Goal: Task Accomplishment & Management: Manage account settings

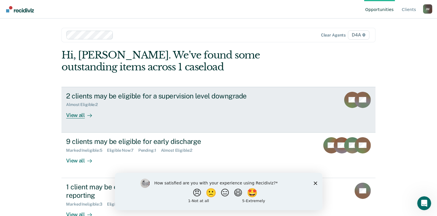
click at [75, 115] on div "View all" at bounding box center [82, 112] width 32 height 11
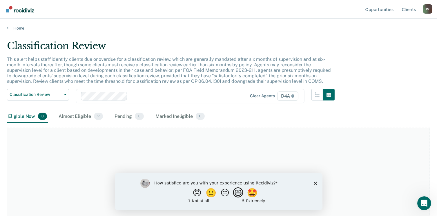
click at [239, 194] on button "😄" at bounding box center [239, 193] width 14 height 12
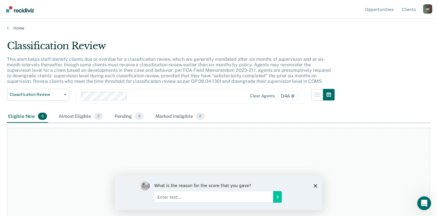
click at [316, 186] on icon "Close survey" at bounding box center [314, 185] width 3 height 3
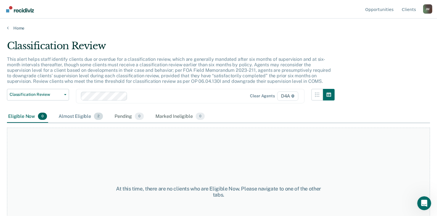
click at [83, 116] on div "Almost Eligible 2" at bounding box center [80, 116] width 47 height 13
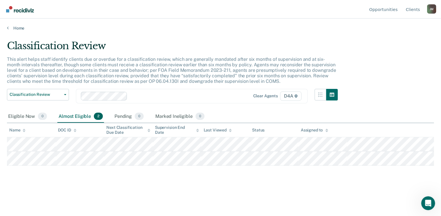
click at [22, 12] on link "Go to Recidiviz Home" at bounding box center [20, 9] width 31 height 18
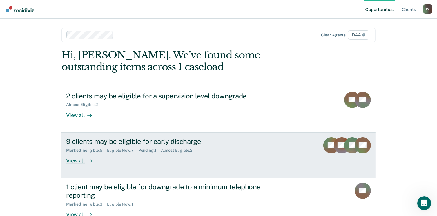
click at [78, 159] on div "View all" at bounding box center [82, 158] width 32 height 11
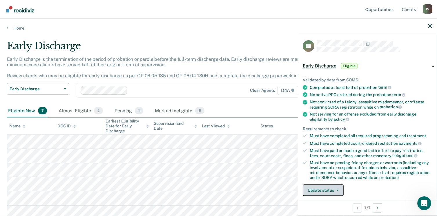
click at [328, 187] on button "Update status" at bounding box center [322, 191] width 41 height 12
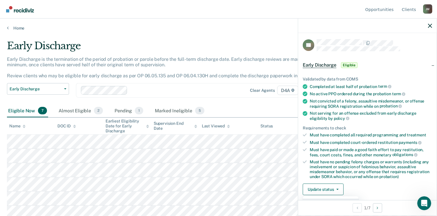
scroll to position [127, 0]
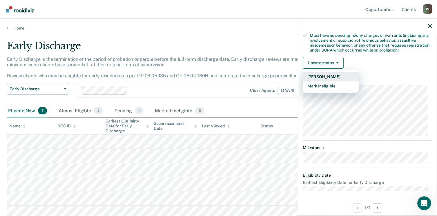
click at [321, 75] on button "[PERSON_NAME]" at bounding box center [330, 76] width 56 height 9
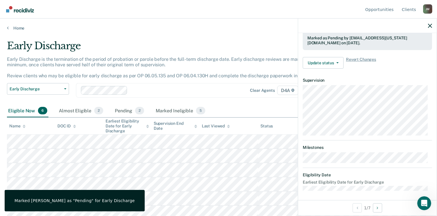
scroll to position [170, 0]
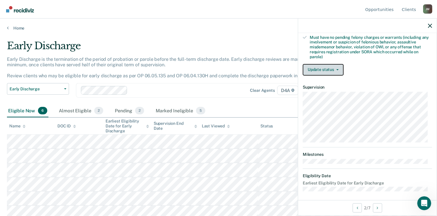
click at [324, 71] on button "Update status" at bounding box center [322, 70] width 41 height 12
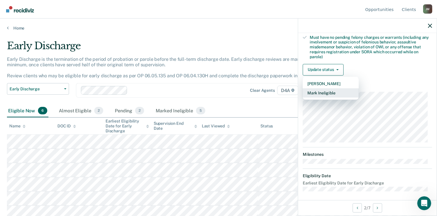
click at [325, 89] on button "Mark Ineligible" at bounding box center [330, 92] width 56 height 9
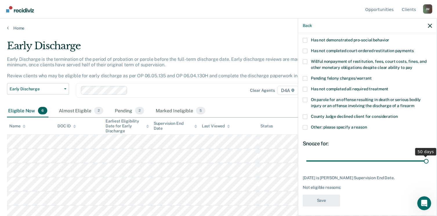
scroll to position [117, 0]
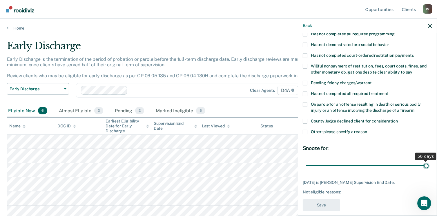
drag, startPoint x: 373, startPoint y: 153, endPoint x: 424, endPoint y: 153, distance: 50.1
type input "50"
click at [424, 161] on input "range" at bounding box center [367, 166] width 122 height 10
click at [307, 130] on label "Other: please specify a reason" at bounding box center [366, 133] width 129 height 6
click at [367, 130] on input "Other: please specify a reason" at bounding box center [367, 130] width 0 height 0
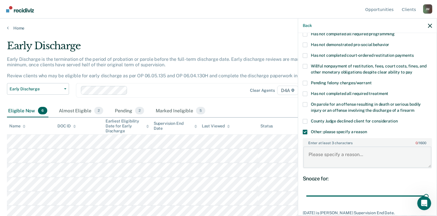
click at [317, 147] on textarea "Enter at least 3 characters 0 / 1600" at bounding box center [367, 157] width 128 height 21
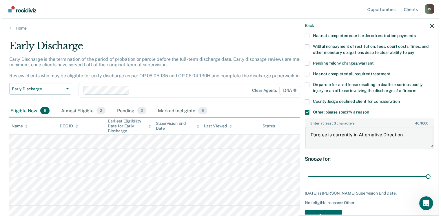
scroll to position [147, 0]
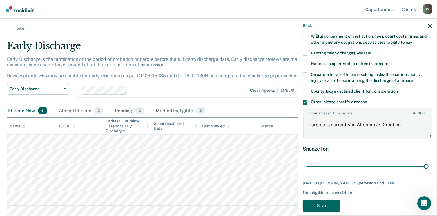
type textarea "Parolee is currently in Alternative Direction."
click at [327, 200] on button "Save" at bounding box center [320, 206] width 37 height 12
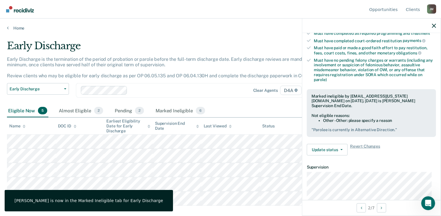
scroll to position [103, 0]
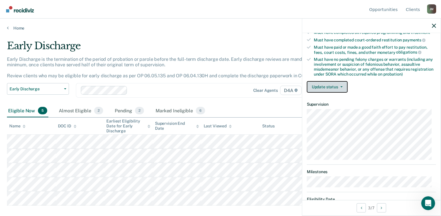
click at [326, 82] on button "Update status" at bounding box center [327, 87] width 41 height 12
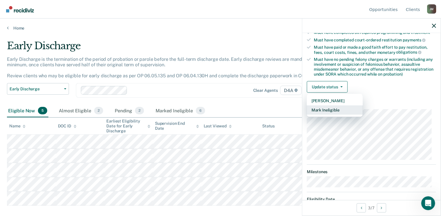
click at [338, 107] on button "Mark Ineligible" at bounding box center [335, 109] width 56 height 9
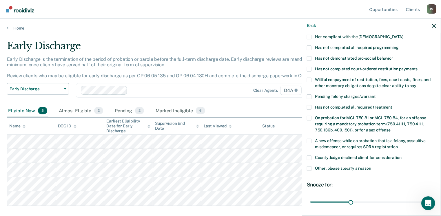
click at [311, 67] on label "Has not completed court-ordered restitution payments" at bounding box center [371, 70] width 129 height 6
click at [418, 67] on input "Has not completed court-ordered restitution payments" at bounding box center [418, 67] width 0 height 0
drag, startPoint x: 350, startPoint y: 194, endPoint x: 443, endPoint y: 193, distance: 92.7
type input "90"
click at [433, 197] on input "range" at bounding box center [371, 202] width 122 height 10
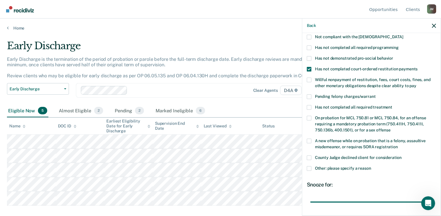
scroll to position [140, 0]
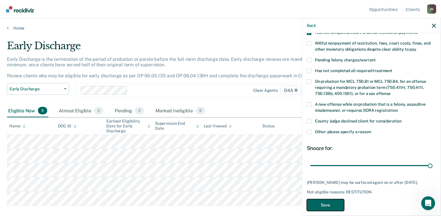
click at [335, 199] on button "Save" at bounding box center [325, 205] width 37 height 12
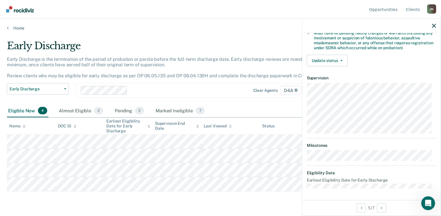
scroll to position [127, 0]
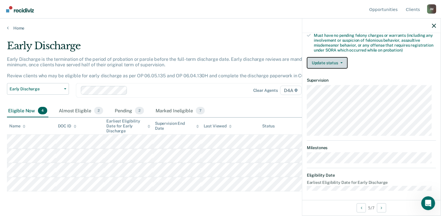
click at [323, 57] on button "Update status" at bounding box center [327, 63] width 41 height 12
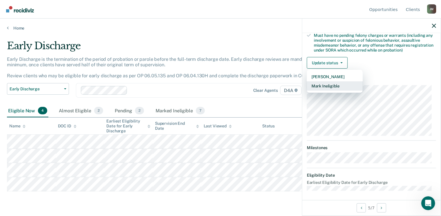
click at [334, 84] on button "Mark Ineligible" at bounding box center [335, 85] width 56 height 9
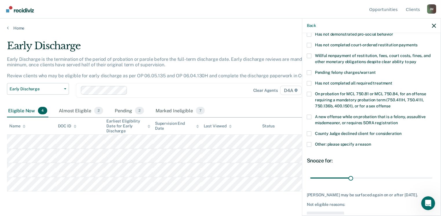
click at [311, 142] on span at bounding box center [309, 144] width 5 height 5
click at [371, 142] on input "Other: please specify a reason" at bounding box center [371, 142] width 0 height 0
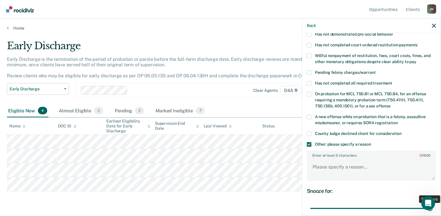
drag, startPoint x: 348, startPoint y: 202, endPoint x: 438, endPoint y: 201, distance: 89.8
type input "90"
click at [433, 204] on input "range" at bounding box center [371, 209] width 122 height 10
click at [326, 160] on textarea "Enter at least 3 characters 0 / 1600" at bounding box center [371, 169] width 128 height 21
type textarea "J"
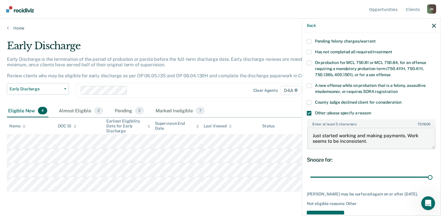
scroll to position [170, 0]
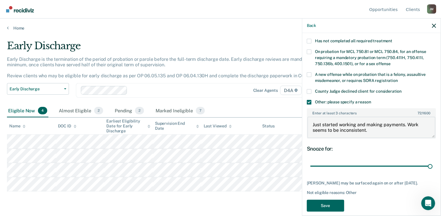
type textarea "Just started working and making payments. Work seems to be inconsistent."
click at [329, 200] on button "Save" at bounding box center [325, 206] width 37 height 12
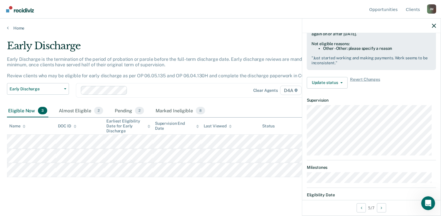
scroll to position [108, 0]
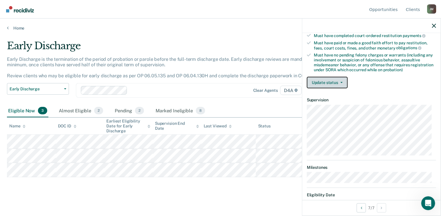
click at [320, 80] on button "Update status" at bounding box center [327, 83] width 41 height 12
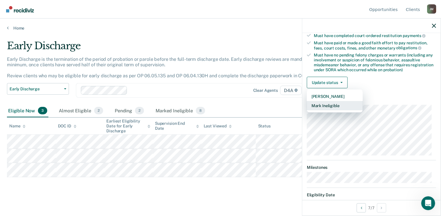
click at [329, 105] on button "Mark Ineligible" at bounding box center [335, 105] width 56 height 9
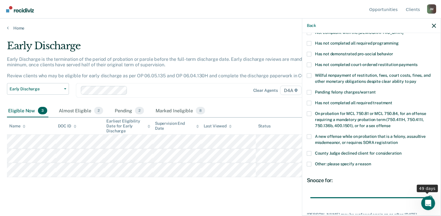
drag, startPoint x: 379, startPoint y: 192, endPoint x: 425, endPoint y: 194, distance: 46.4
type input "50"
click at [425, 194] on input "range" at bounding box center [371, 198] width 122 height 10
click at [309, 41] on span at bounding box center [309, 43] width 5 height 5
click at [399, 41] on input "Has not completed all required programming" at bounding box center [399, 41] width 0 height 0
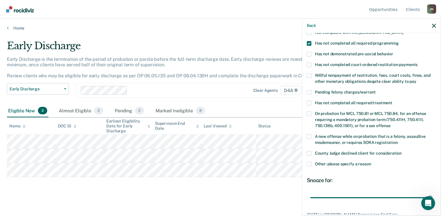
click at [310, 52] on span at bounding box center [309, 54] width 5 height 5
click at [393, 52] on input "Has not demonstrated pro-social behavior" at bounding box center [393, 52] width 0 height 0
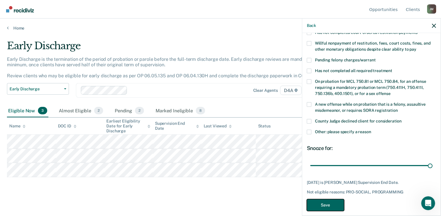
click at [335, 199] on button "Save" at bounding box center [325, 205] width 37 height 12
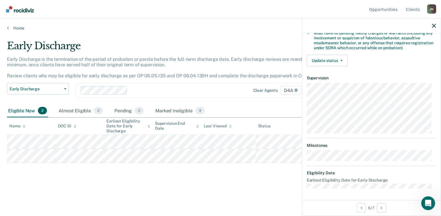
scroll to position [127, 0]
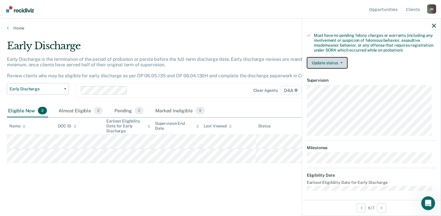
click at [318, 64] on button "Update status" at bounding box center [327, 63] width 41 height 12
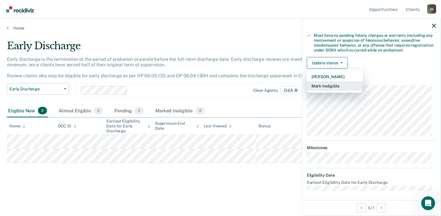
click at [335, 84] on button "Mark Ineligible" at bounding box center [335, 85] width 56 height 9
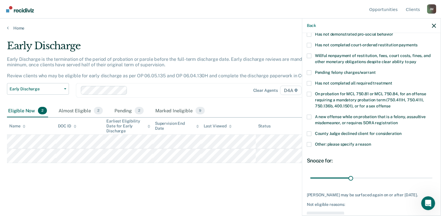
click at [309, 142] on span at bounding box center [309, 144] width 5 height 5
click at [371, 142] on input "Other: please specify a reason" at bounding box center [371, 142] width 0 height 0
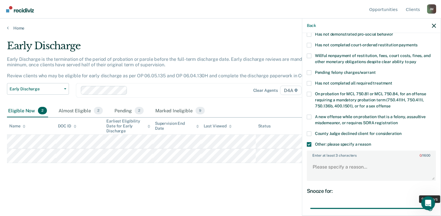
drag, startPoint x: 348, startPoint y: 201, endPoint x: 433, endPoint y: 200, distance: 85.2
type input "90"
click at [433, 204] on input "range" at bounding box center [371, 209] width 122 height 10
click at [328, 159] on textarea "Enter at least 3 characters 0 / 1600" at bounding box center [371, 169] width 128 height 21
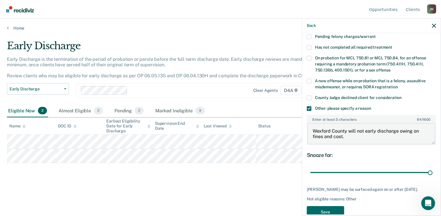
scroll to position [175, 0]
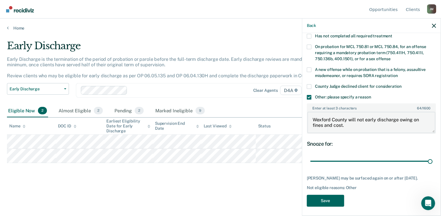
type textarea "Wexford County will not early discharge owing on fines and cost."
click at [321, 197] on button "Save" at bounding box center [325, 201] width 37 height 12
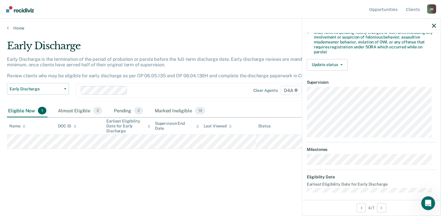
scroll to position [161, 0]
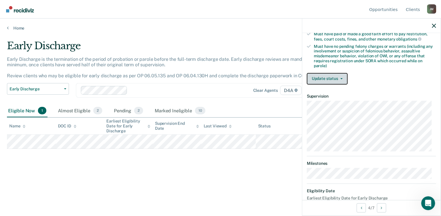
click at [339, 74] on button "Update status" at bounding box center [327, 79] width 41 height 12
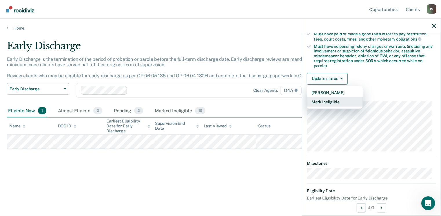
click at [340, 97] on button "Mark Ineligible" at bounding box center [335, 101] width 56 height 9
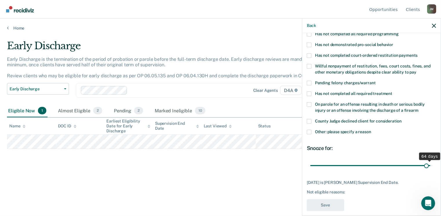
scroll to position [122, 0]
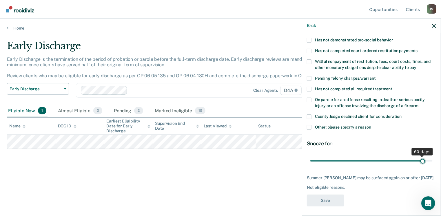
drag, startPoint x: 364, startPoint y: 154, endPoint x: 419, endPoint y: 154, distance: 55.3
type input "60"
click at [419, 156] on input "range" at bounding box center [371, 161] width 122 height 10
click at [311, 125] on span at bounding box center [309, 127] width 5 height 5
click at [371, 125] on input "Other: please specify a reason" at bounding box center [371, 125] width 0 height 0
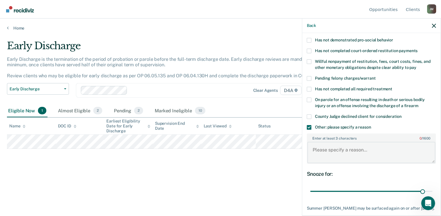
click at [325, 142] on textarea "Enter at least 3 characters 0 / 1600" at bounding box center [371, 152] width 128 height 21
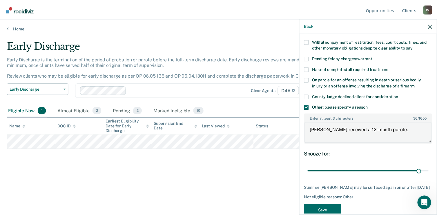
scroll to position [152, 0]
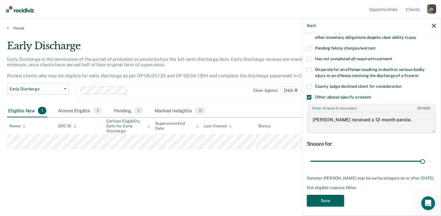
type textarea "[PERSON_NAME] received a 12-month parole."
click at [341, 195] on button "Save" at bounding box center [325, 201] width 37 height 12
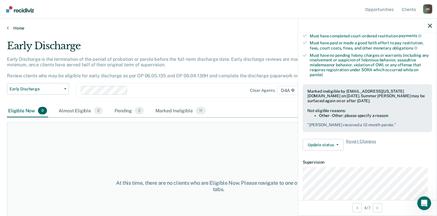
click at [21, 26] on link "Home" at bounding box center [218, 27] width 423 height 5
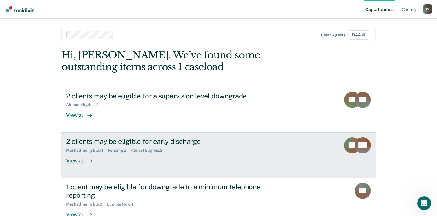
click at [77, 158] on div "View all" at bounding box center [82, 158] width 32 height 11
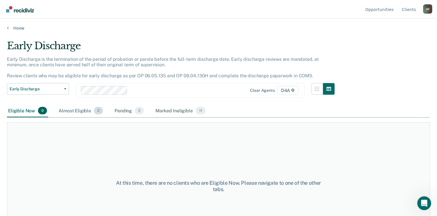
click at [78, 110] on div "Almost Eligible 2" at bounding box center [80, 111] width 47 height 13
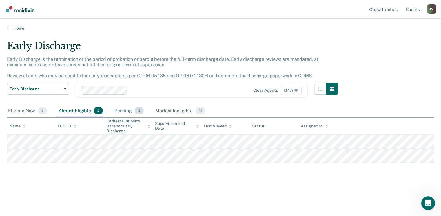
click at [126, 110] on div "Pending 2" at bounding box center [129, 111] width 32 height 13
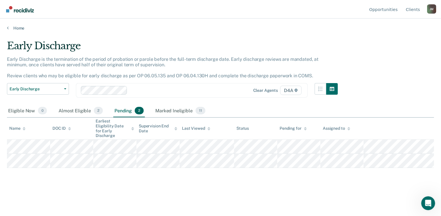
click at [9, 10] on img "Go to Recidiviz Home" at bounding box center [20, 9] width 28 height 6
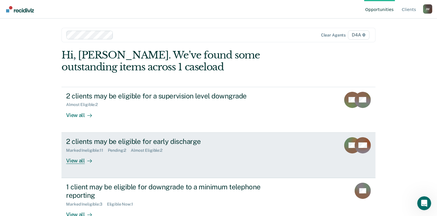
scroll to position [69, 0]
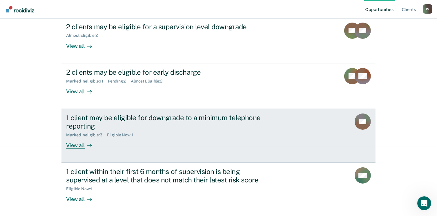
click at [80, 147] on div "View all" at bounding box center [82, 142] width 32 height 11
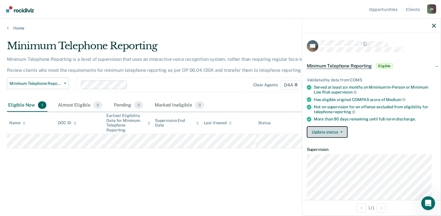
click at [331, 129] on button "Update status" at bounding box center [327, 132] width 41 height 12
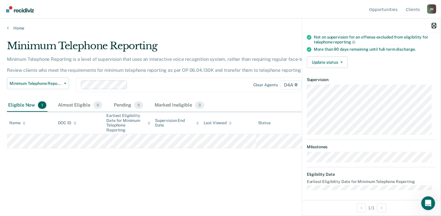
click at [433, 25] on icon "button" at bounding box center [434, 26] width 4 height 4
